Goal: Use online tool/utility: Utilize a website feature to perform a specific function

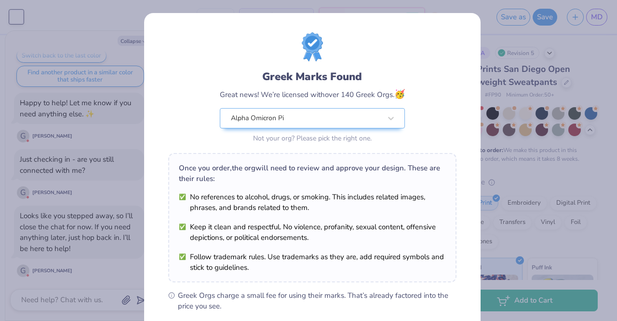
scroll to position [129, 0]
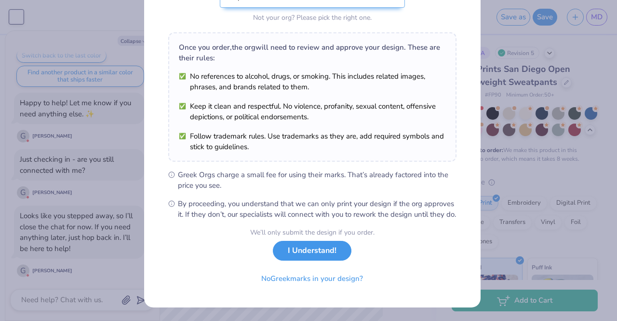
click at [307, 260] on button "I Understand!" at bounding box center [312, 251] width 79 height 20
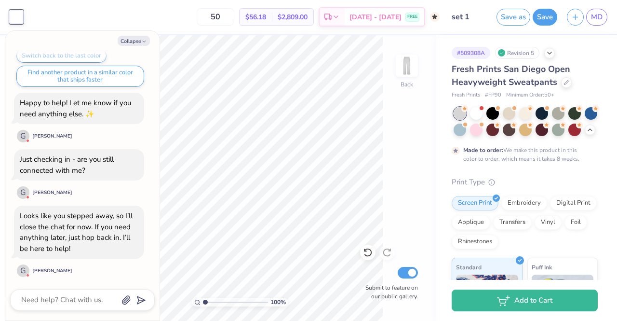
scroll to position [0, 0]
click at [594, 20] on span "MD" at bounding box center [597, 17] width 12 height 11
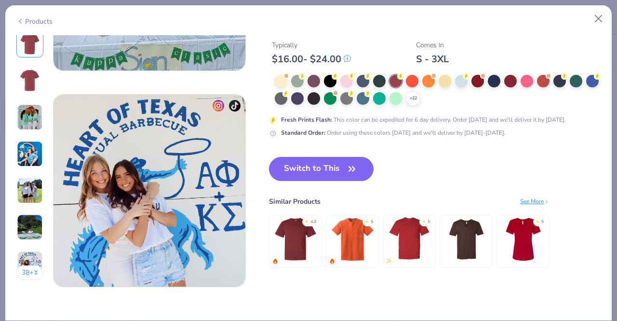
scroll to position [1228, 0]
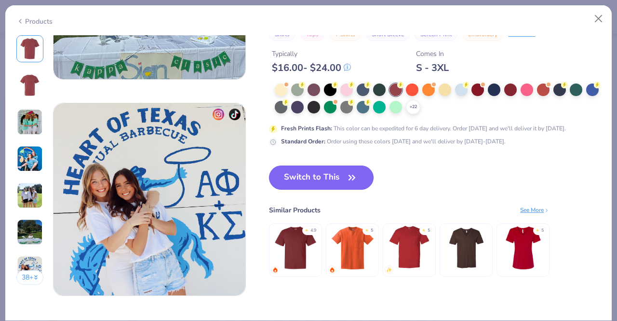
click at [348, 175] on icon "button" at bounding box center [351, 177] width 13 height 13
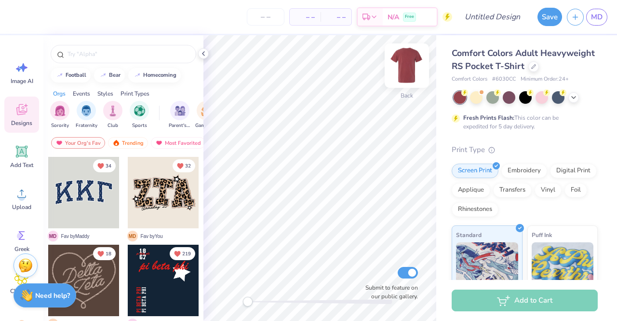
click at [407, 66] on img at bounding box center [407, 65] width 39 height 39
click at [27, 77] on span "Image AI" at bounding box center [22, 81] width 23 height 8
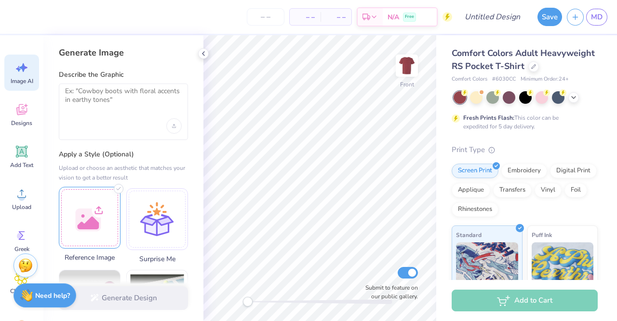
click at [83, 209] on div at bounding box center [90, 218] width 62 height 62
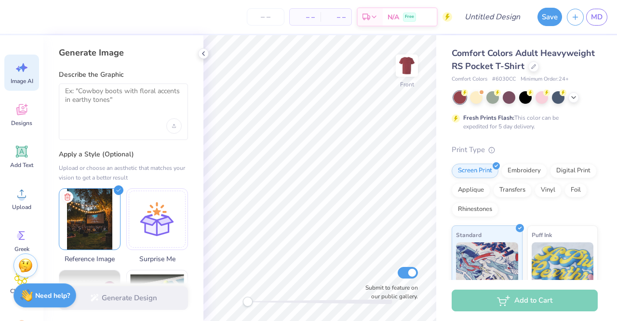
click at [108, 119] on div at bounding box center [123, 125] width 117 height 15
click at [99, 95] on textarea at bounding box center [123, 99] width 117 height 24
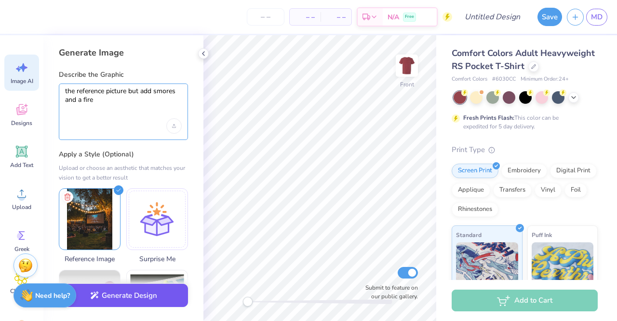
type textarea "the reference picture but add smores and a fire"
click at [136, 290] on button "Generate Design" at bounding box center [123, 295] width 129 height 24
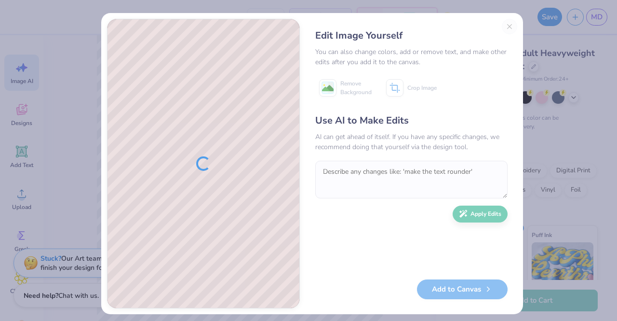
click at [198, 147] on div at bounding box center [203, 163] width 192 height 288
